Goal: Transaction & Acquisition: Purchase product/service

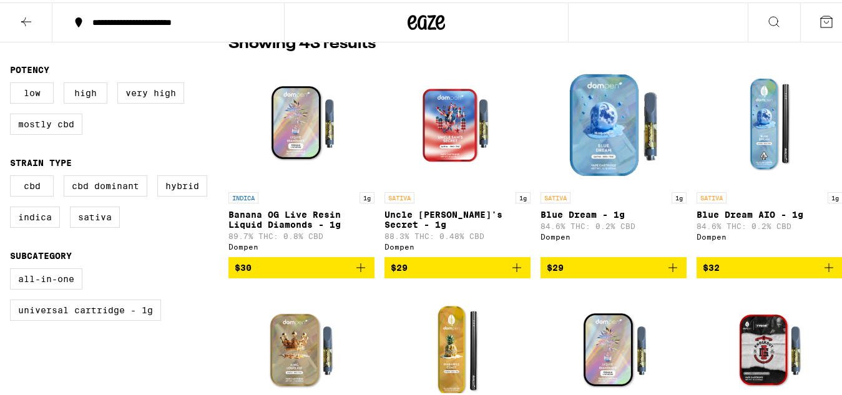
scroll to position [342, 0]
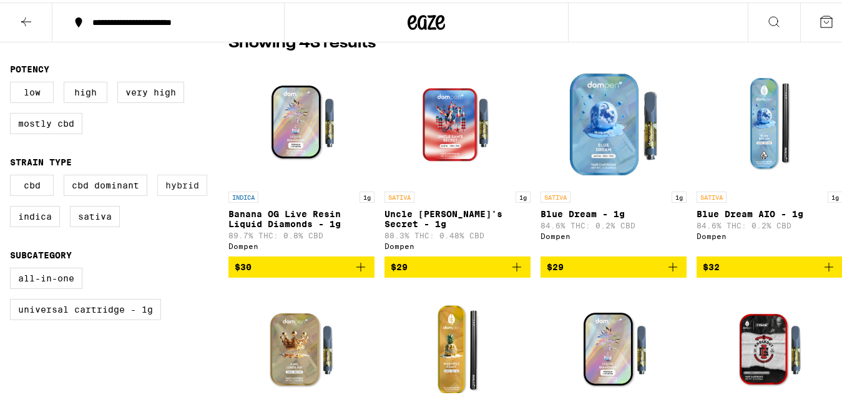
click at [184, 178] on label "Hybrid" at bounding box center [182, 182] width 50 height 21
click at [13, 175] on input "Hybrid" at bounding box center [12, 174] width 1 height 1
checkbox input "true"
